Goal: Find specific page/section: Find specific page/section

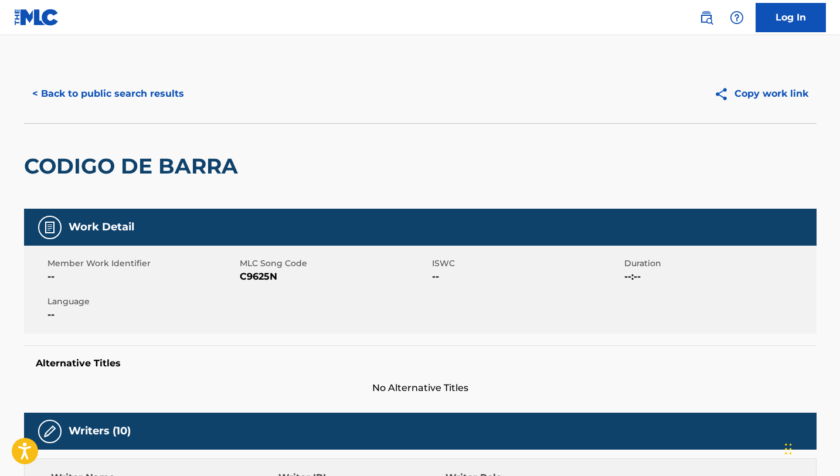
click at [83, 90] on button "< Back to public search results" at bounding box center [108, 93] width 168 height 29
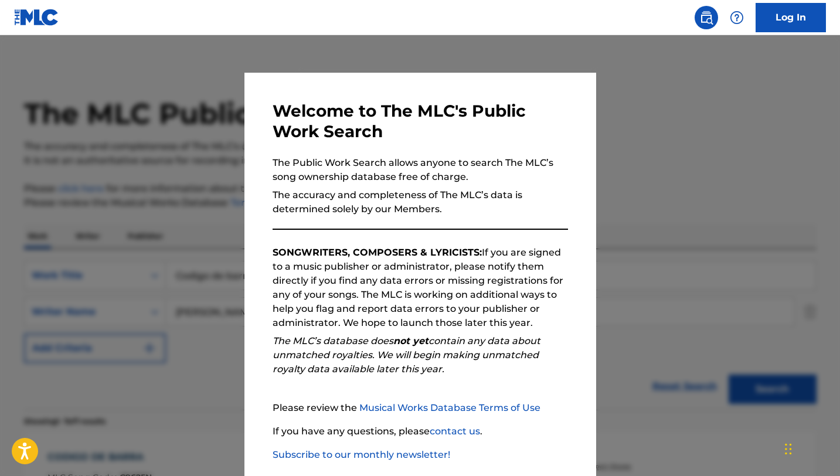
scroll to position [184, 0]
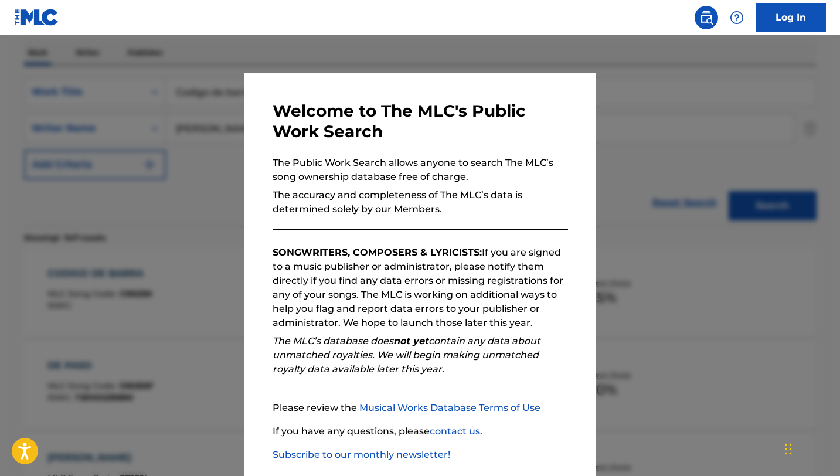
click at [746, 234] on div at bounding box center [420, 273] width 840 height 476
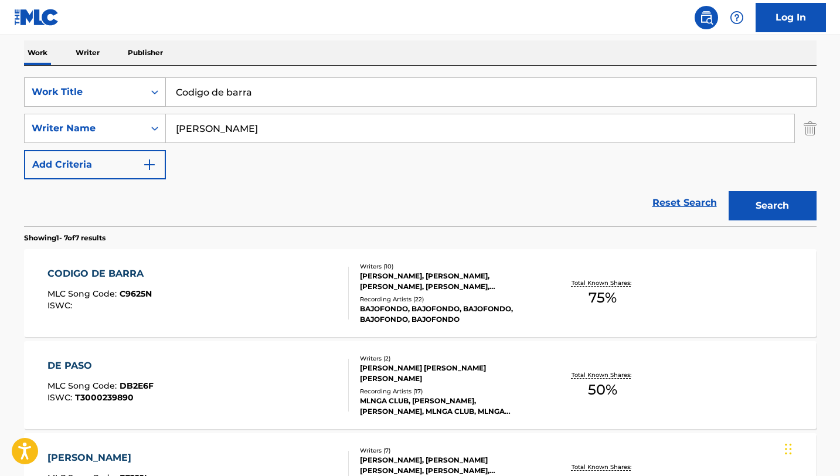
drag, startPoint x: 274, startPoint y: 96, endPoint x: 120, endPoint y: 96, distance: 154.2
click at [120, 96] on div "SearchWithCriteria42187135-267a-45c9-bfd2-93b78639c9fa Work Title Codigo de bar…" at bounding box center [420, 91] width 793 height 29
paste input "oped Up / Return Of"
type input "Cooped Up / Return Of the [PERSON_NAME]"
drag, startPoint x: 324, startPoint y: 135, endPoint x: 128, endPoint y: 131, distance: 195.9
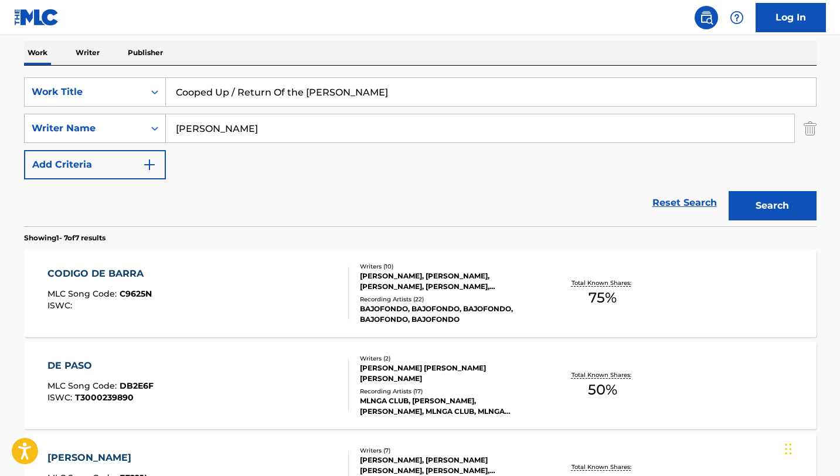
click at [128, 131] on div "SearchWithCriteriaeacc8aa9-0fa8-4c2a-807d-94bce8d1fafc Writer Name [PERSON_NAME]" at bounding box center [420, 128] width 793 height 29
click at [729, 191] on button "Search" at bounding box center [773, 205] width 88 height 29
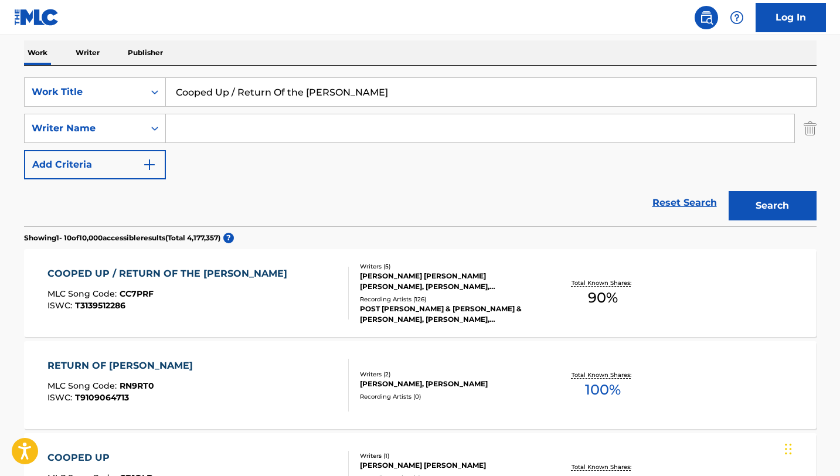
scroll to position [184, 0]
click at [324, 281] on div "COOPED UP / RETURN OF THE [PERSON_NAME] MLC Song Code : CC7PRF ISWC : T31395122…" at bounding box center [197, 292] width 301 height 53
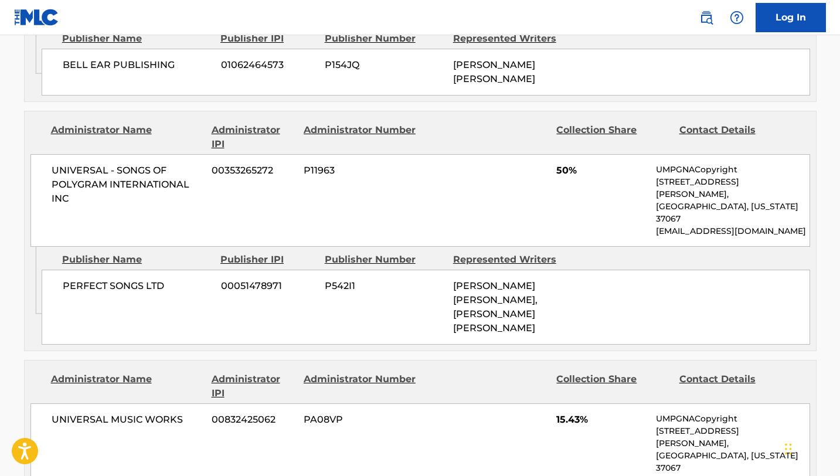
scroll to position [1258, 0]
